Goal: Entertainment & Leisure: Consume media (video, audio)

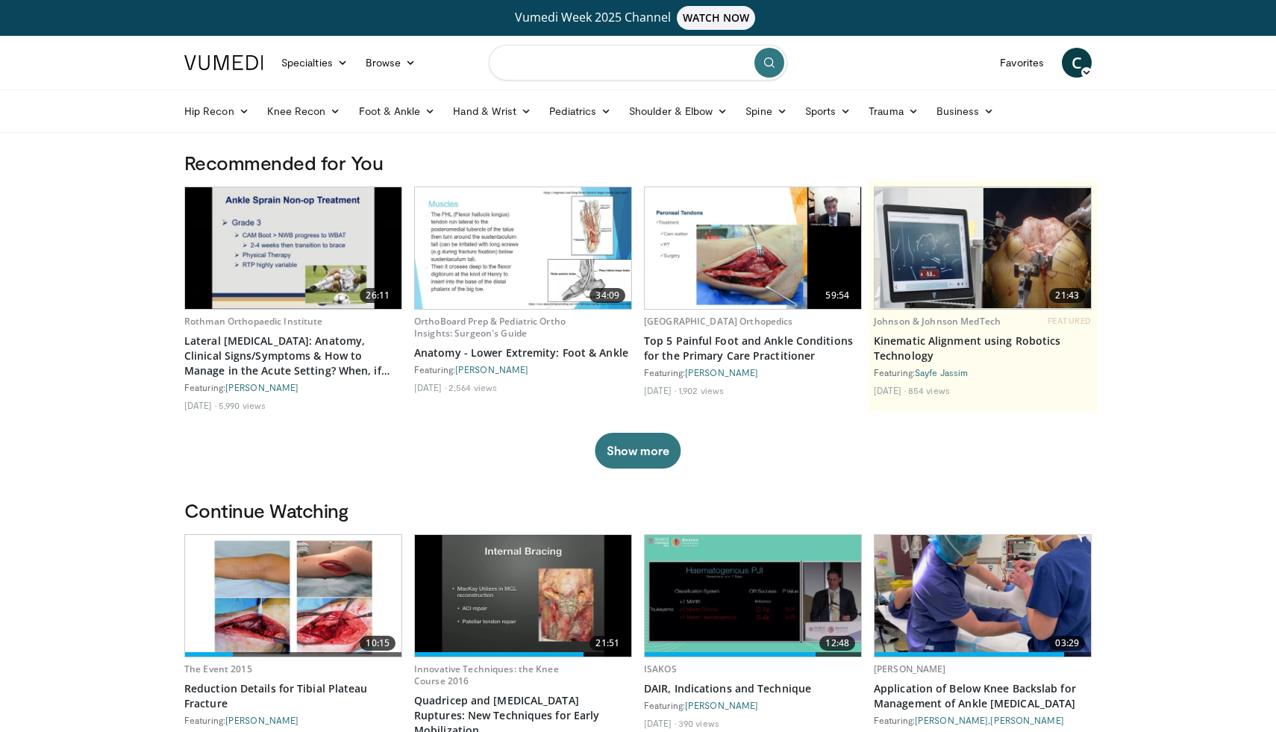
click at [581, 73] on input "Search topics, interventions" at bounding box center [638, 63] width 298 height 36
type input "**********"
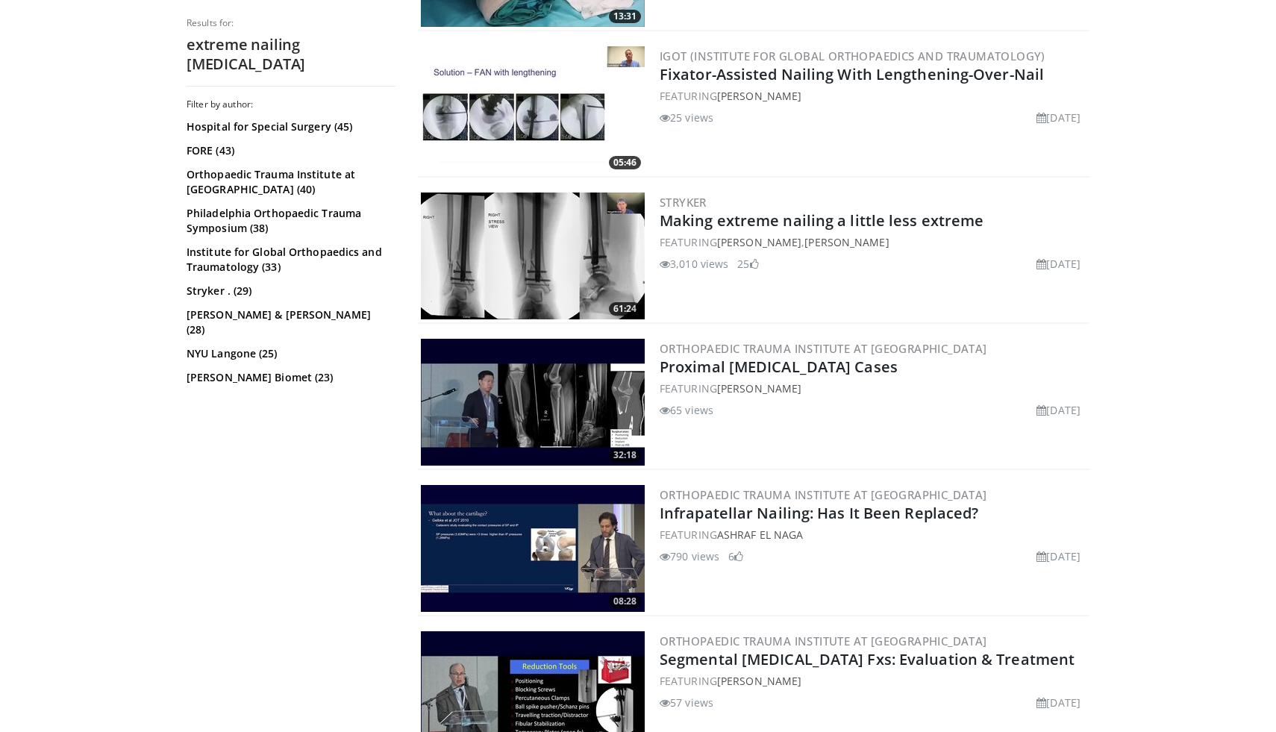
scroll to position [1034, 0]
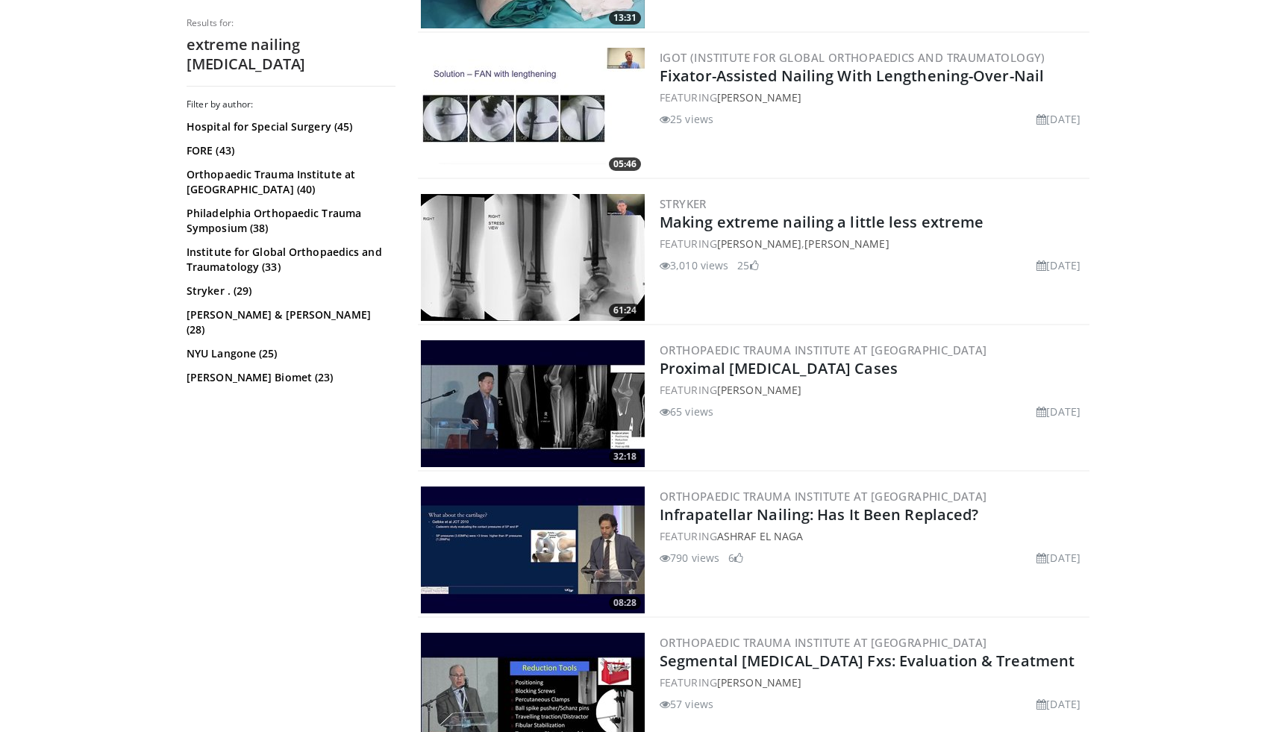
click at [513, 261] on img at bounding box center [533, 257] width 224 height 127
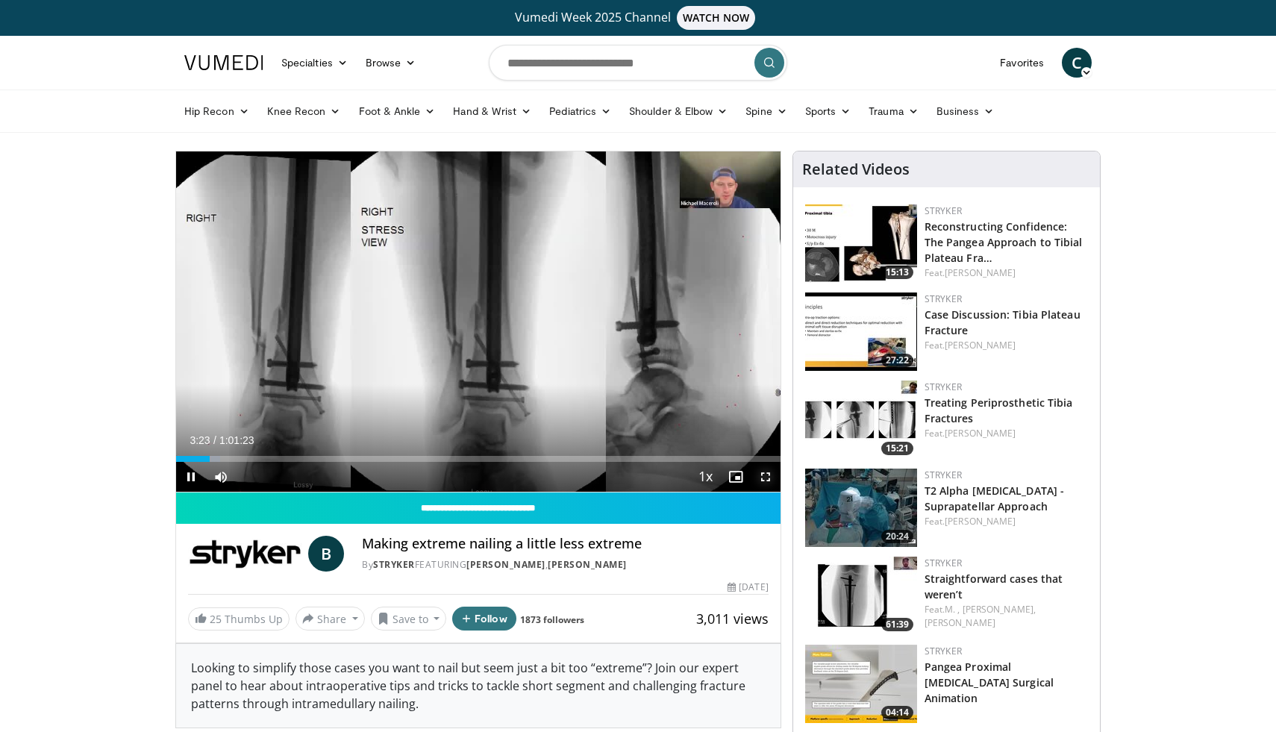
click at [765, 474] on span "Video Player" at bounding box center [765, 477] width 30 height 30
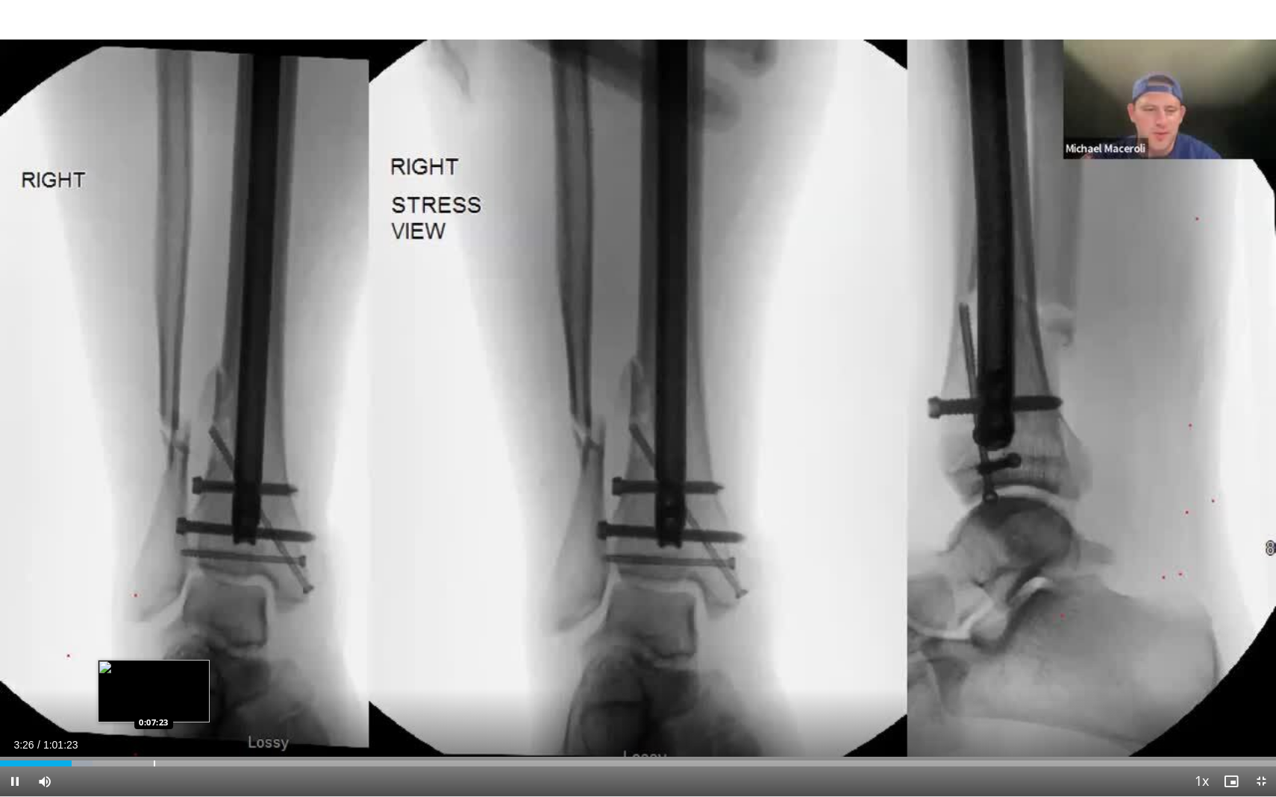
click at [154, 731] on div "Loaded : 7.27% 0:03:27 0:07:23" at bounding box center [638, 760] width 1276 height 14
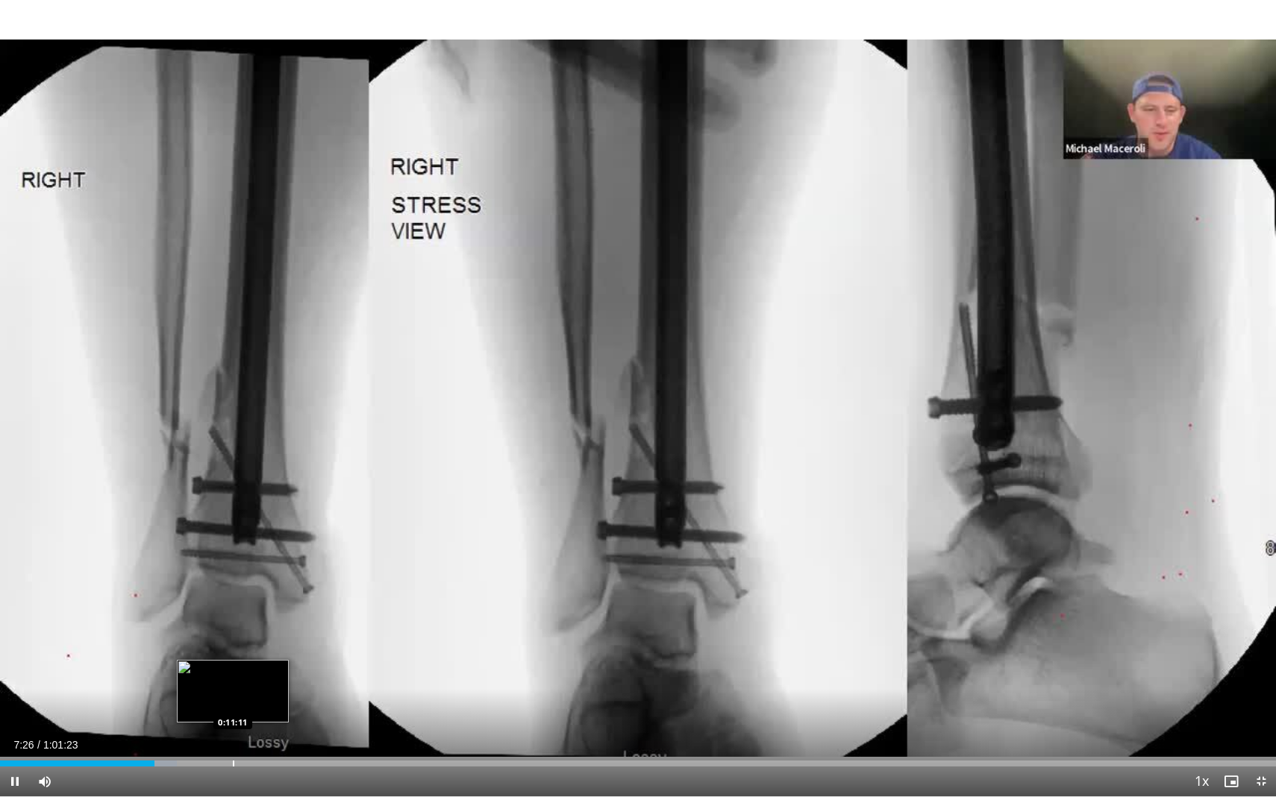
click at [233, 731] on div "Progress Bar" at bounding box center [233, 764] width 1 height 6
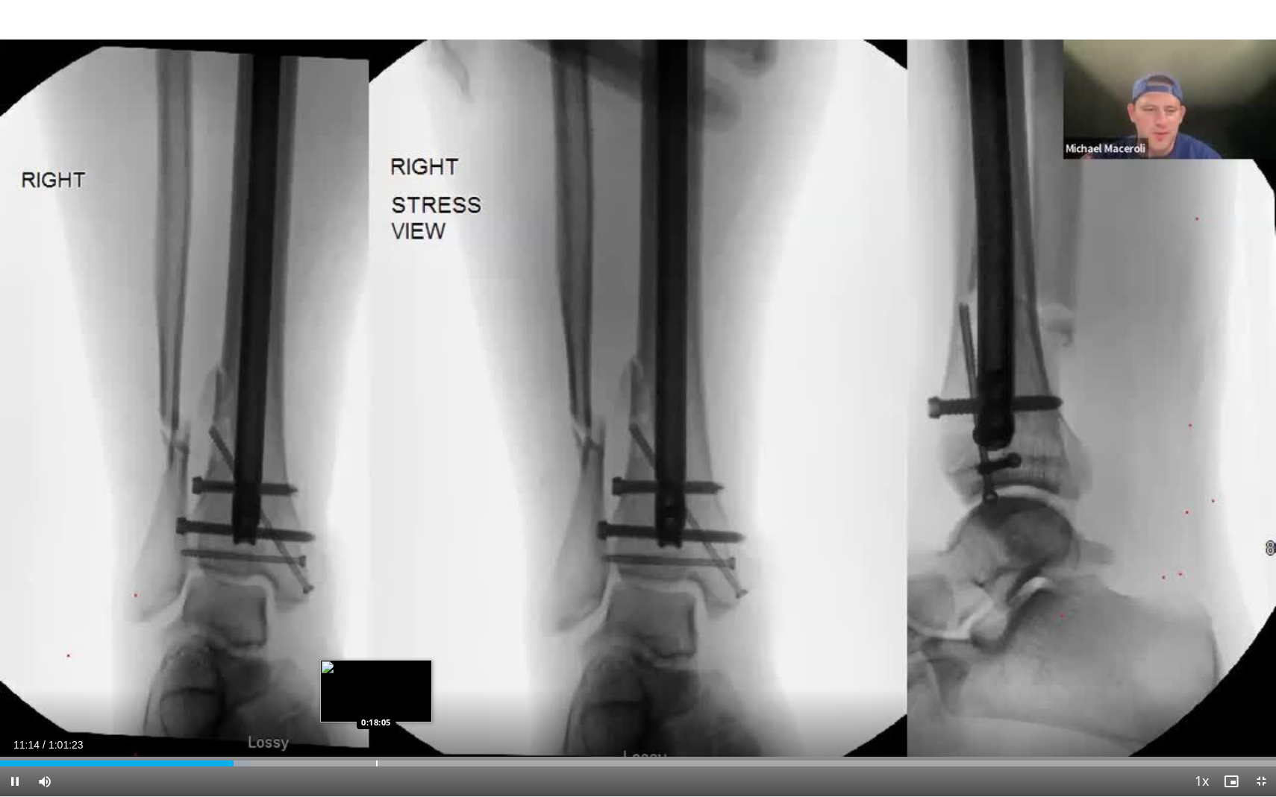
click at [375, 731] on div "Loaded : 19.66% 0:11:14 0:18:05" at bounding box center [638, 760] width 1276 height 14
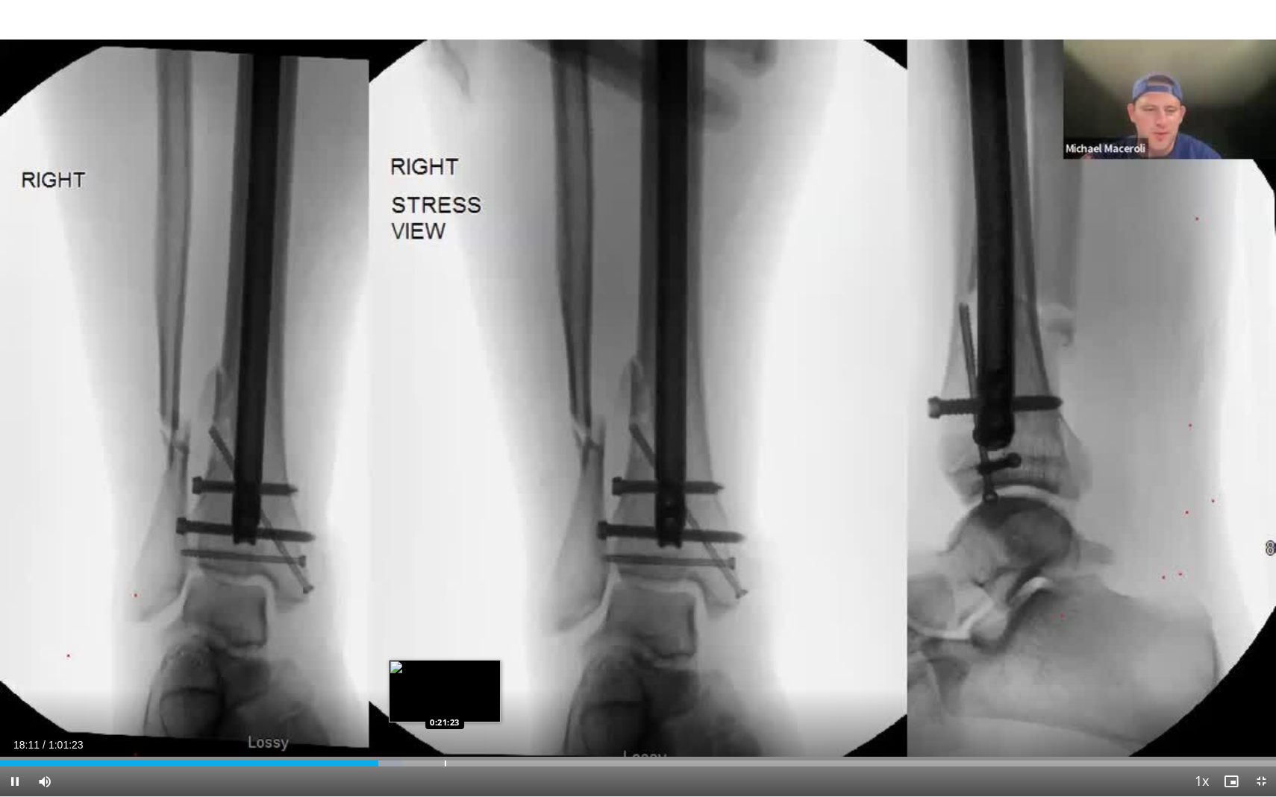
click at [445, 731] on div "Progress Bar" at bounding box center [445, 764] width 1 height 6
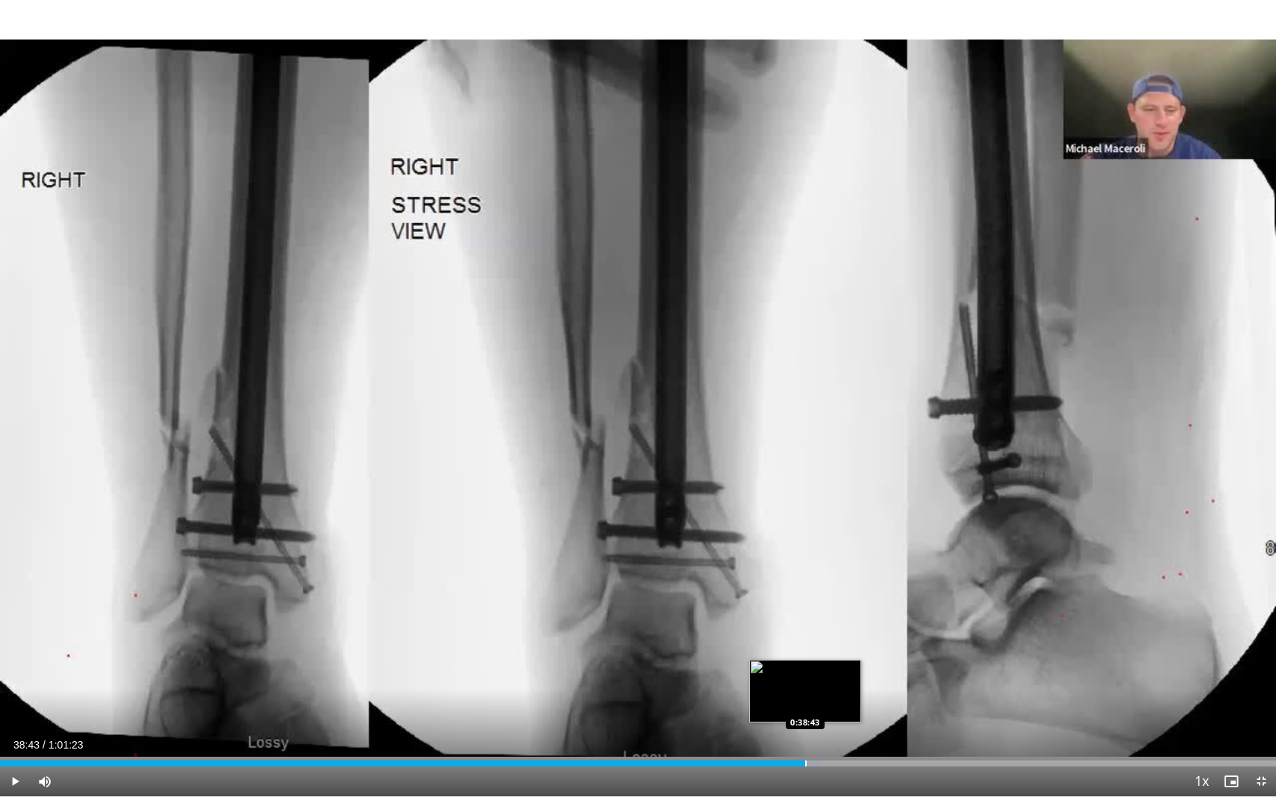
click at [805, 731] on div "Progress Bar" at bounding box center [805, 764] width 1 height 6
